Goal: Information Seeking & Learning: Learn about a topic

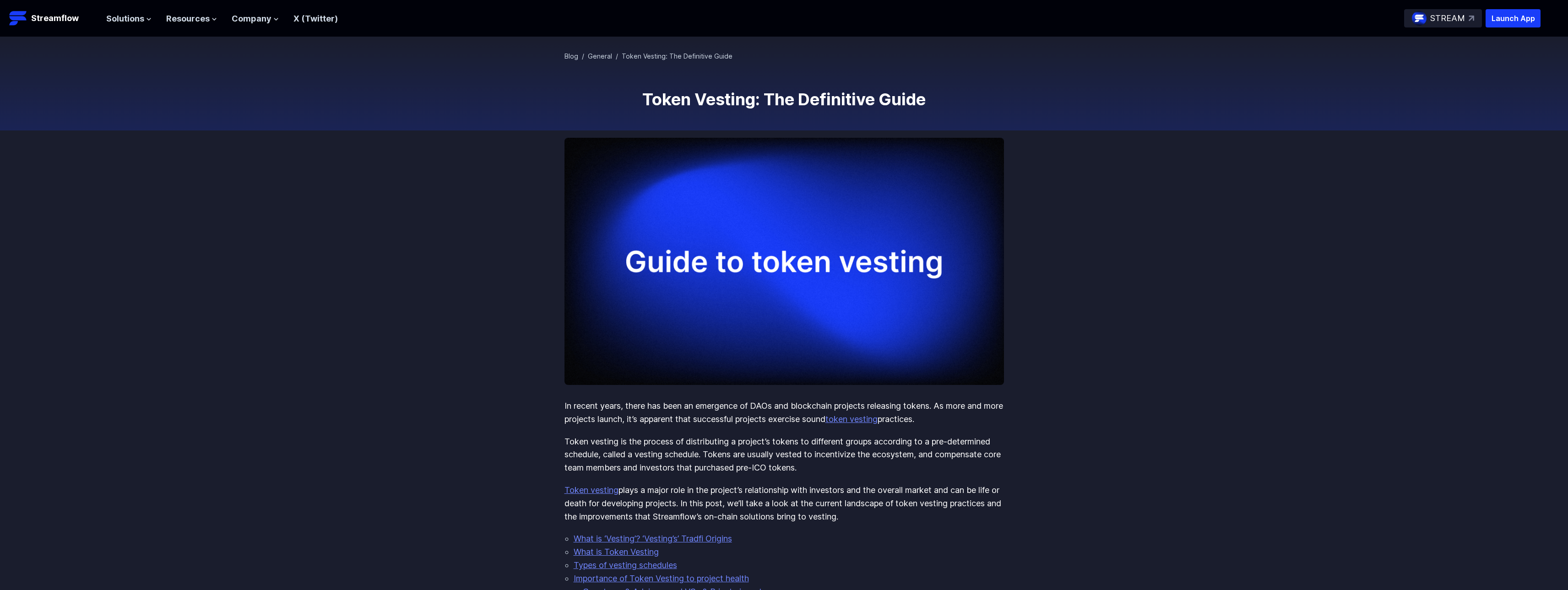
scroll to position [46, 0]
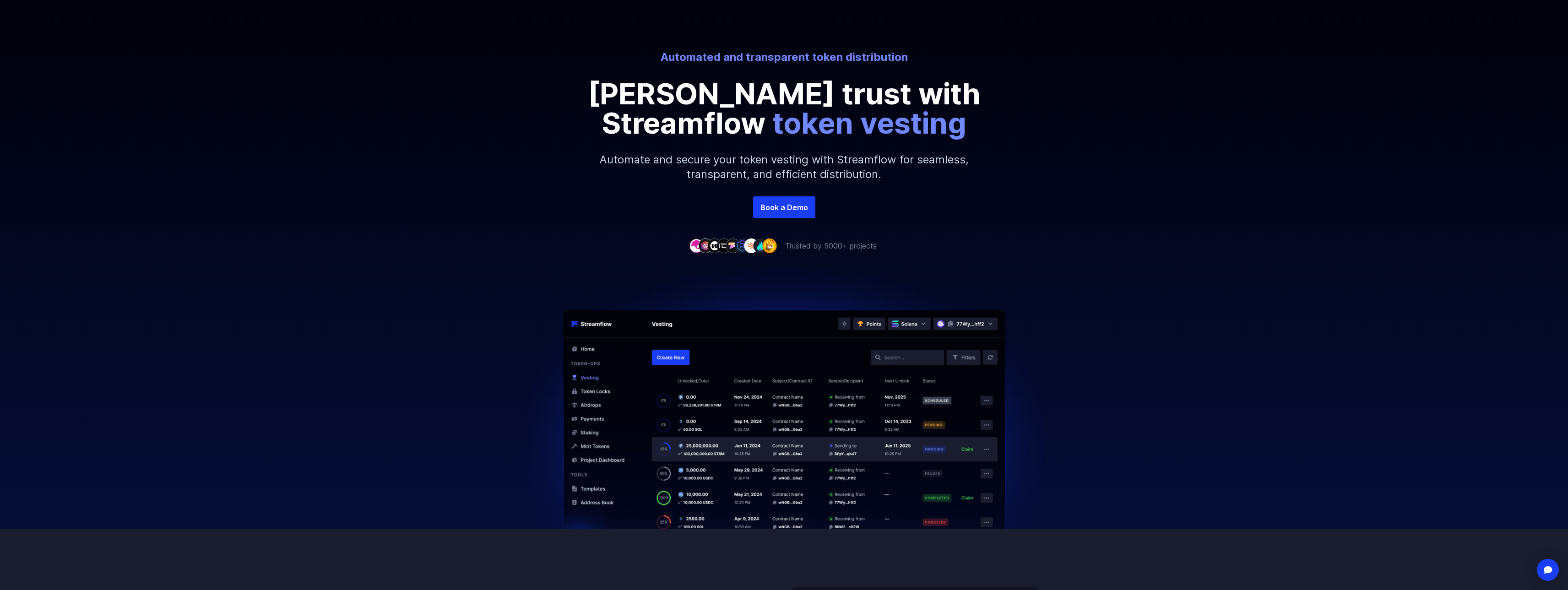
scroll to position [91, 0]
